Goal: Navigation & Orientation: Find specific page/section

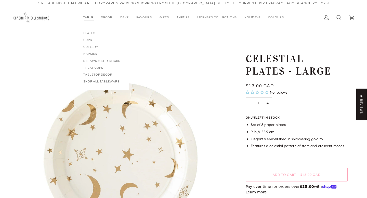
click at [90, 33] on span "Plates" at bounding box center [101, 33] width 37 height 4
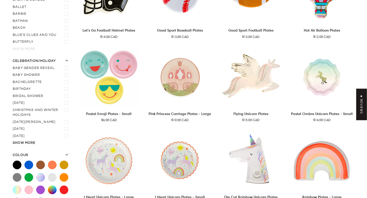
scroll to position [126, 0]
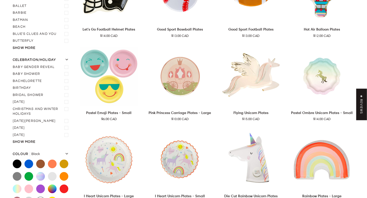
click at [17, 160] on label "Black" at bounding box center [17, 164] width 9 height 9
click at [13, 160] on input "Black" at bounding box center [13, 160] width 0 height 0
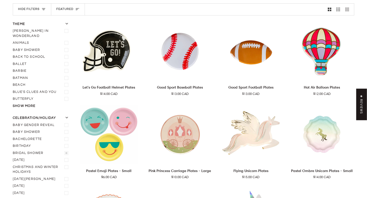
scroll to position [66, 0]
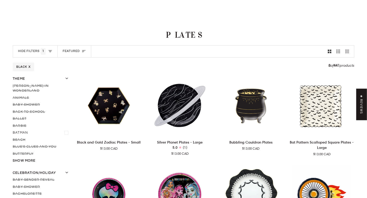
scroll to position [24, 0]
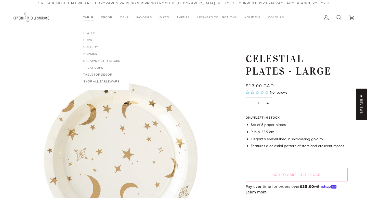
click at [91, 32] on span "Plates" at bounding box center [101, 33] width 37 height 4
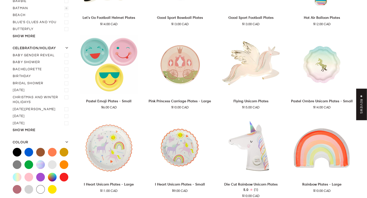
scroll to position [144, 0]
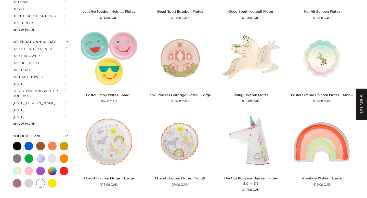
click at [20, 142] on label "Black" at bounding box center [17, 146] width 9 height 9
click at [13, 142] on input "Black" at bounding box center [13, 142] width 0 height 0
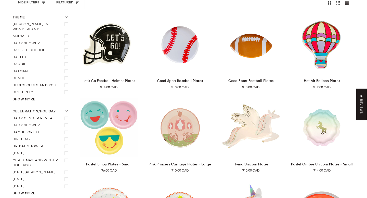
scroll to position [66, 0]
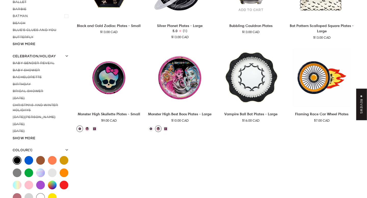
scroll to position [97, 0]
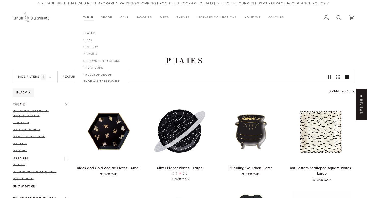
click at [91, 54] on span "Napkins" at bounding box center [101, 54] width 37 height 4
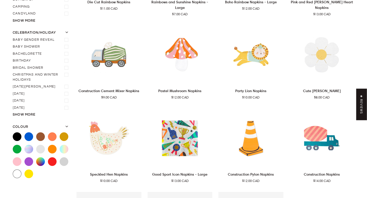
scroll to position [154, 0]
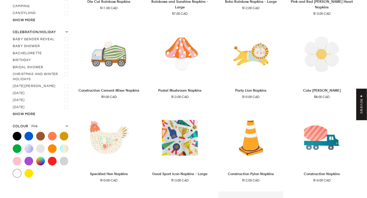
click at [17, 157] on label "Pink" at bounding box center [17, 161] width 9 height 9
click at [13, 157] on input "Pink" at bounding box center [13, 157] width 0 height 0
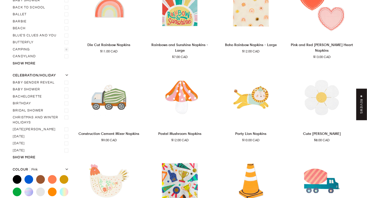
scroll to position [66, 0]
